Goal: Navigation & Orientation: Find specific page/section

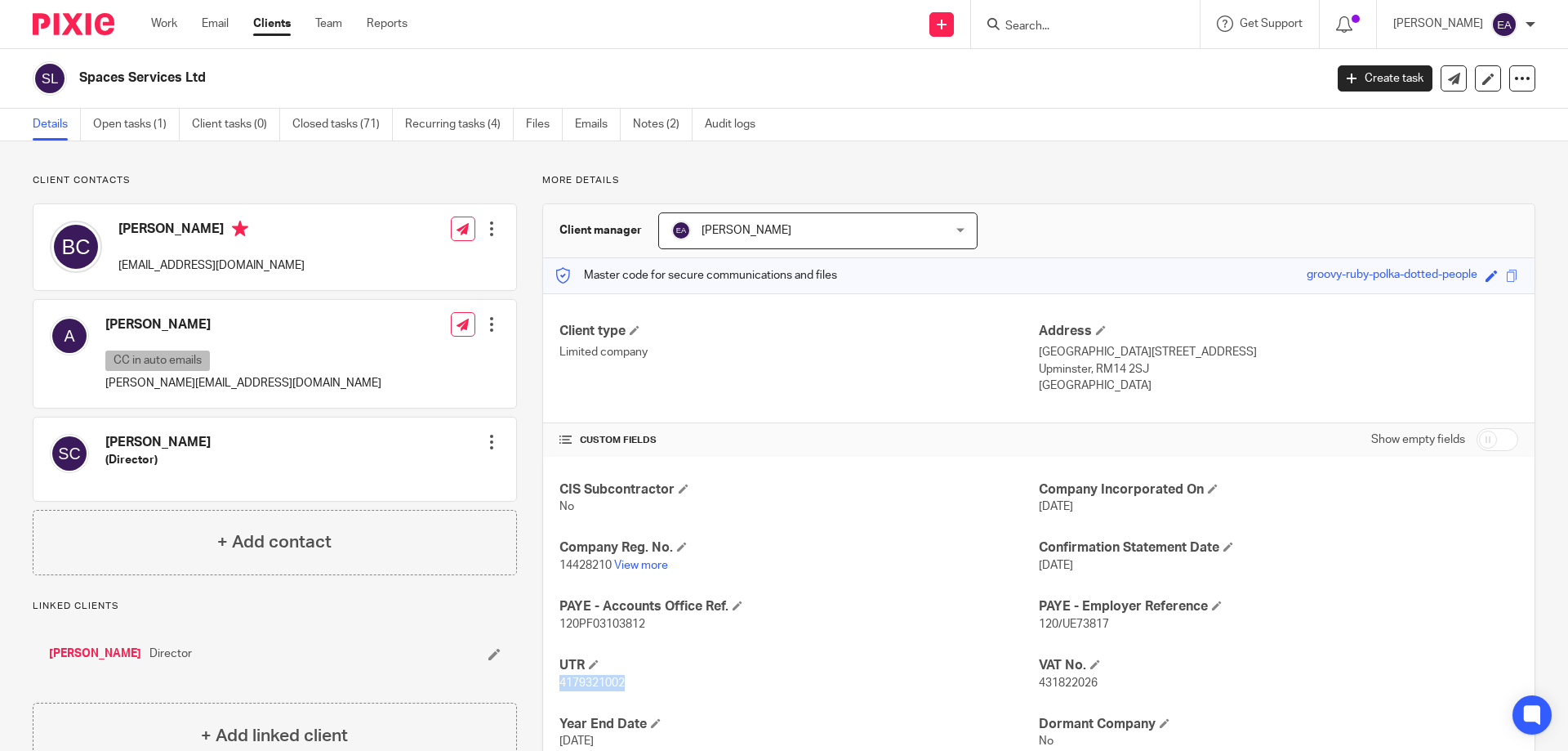
click at [46, 121] on link "Details" at bounding box center [57, 124] width 48 height 32
click at [178, 15] on div "Work Email Clients Team Reports Work Email Clients Team Reports Settings" at bounding box center [282, 24] width 297 height 48
click at [172, 22] on link "Work" at bounding box center [163, 23] width 26 height 16
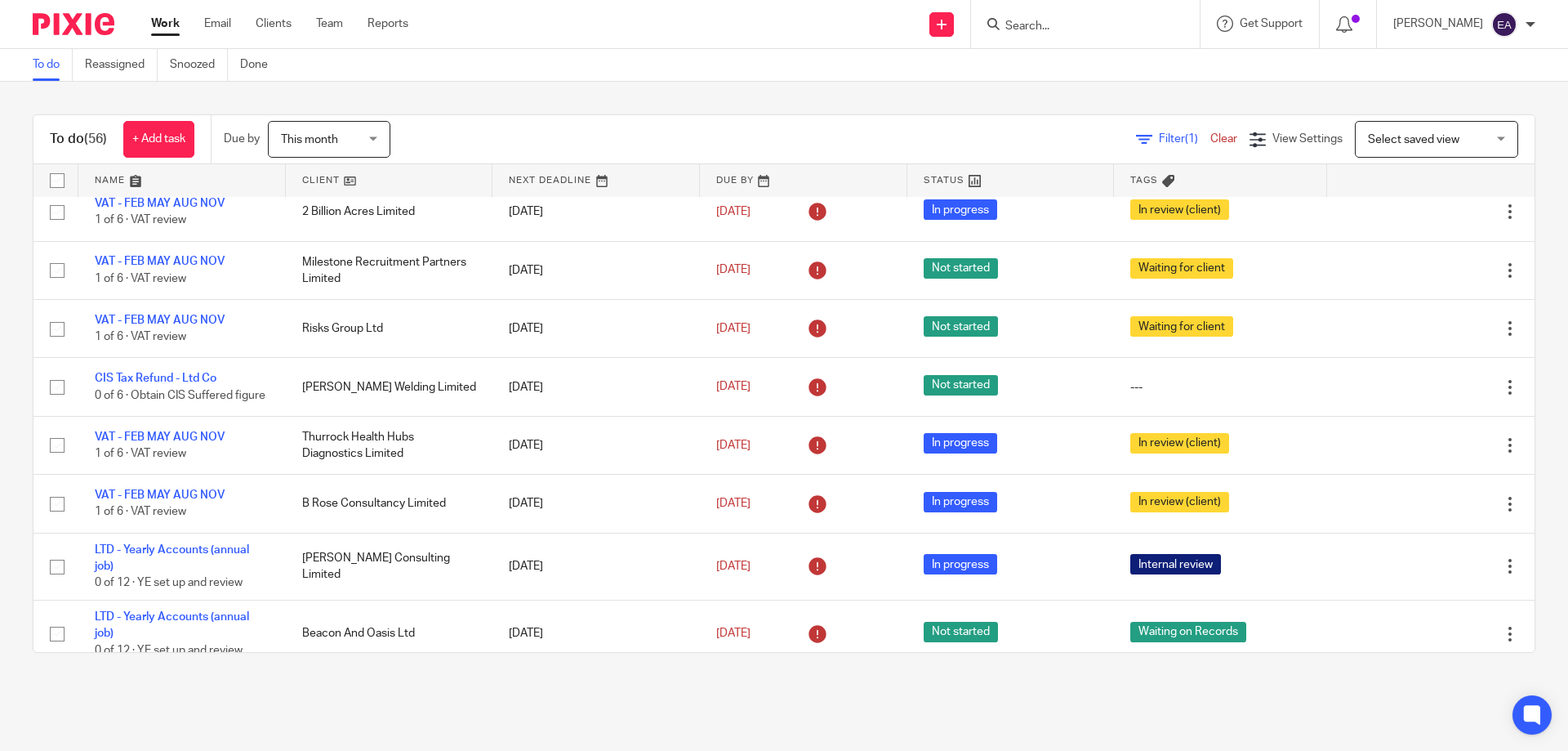
scroll to position [491, 0]
